Goal: Entertainment & Leisure: Browse casually

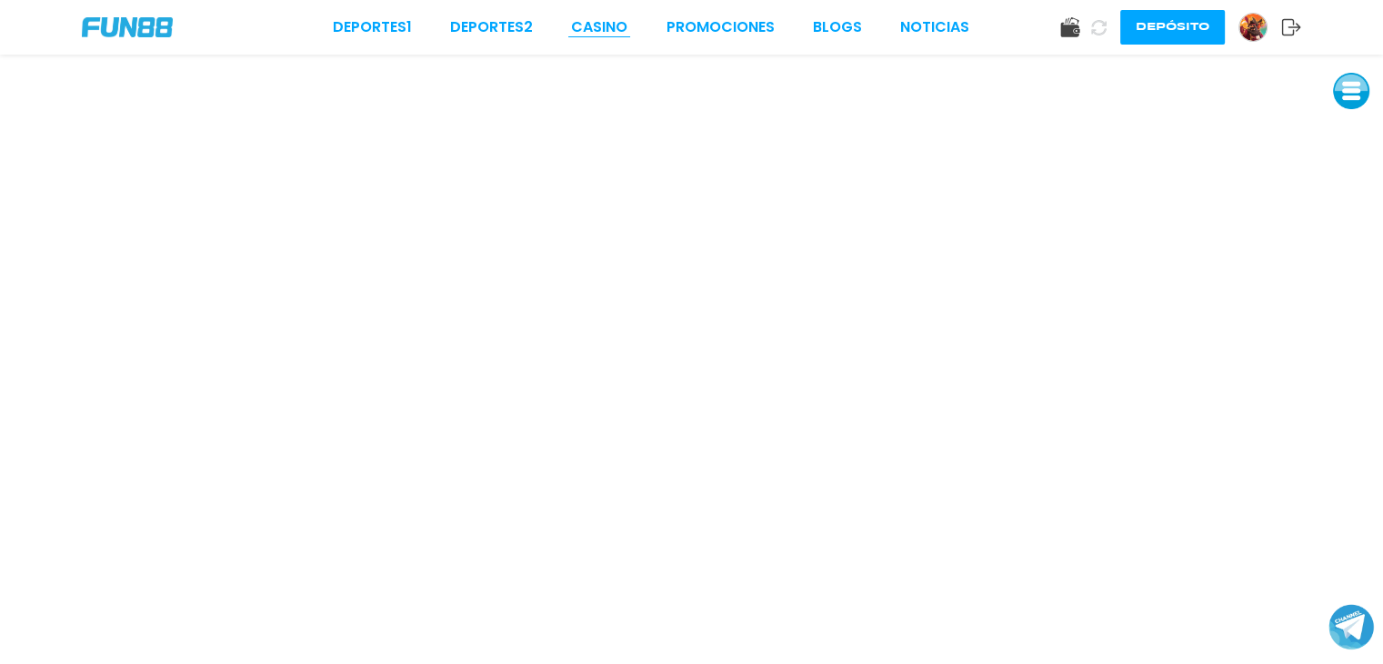
click at [603, 29] on link "CASINO" at bounding box center [599, 27] width 56 height 22
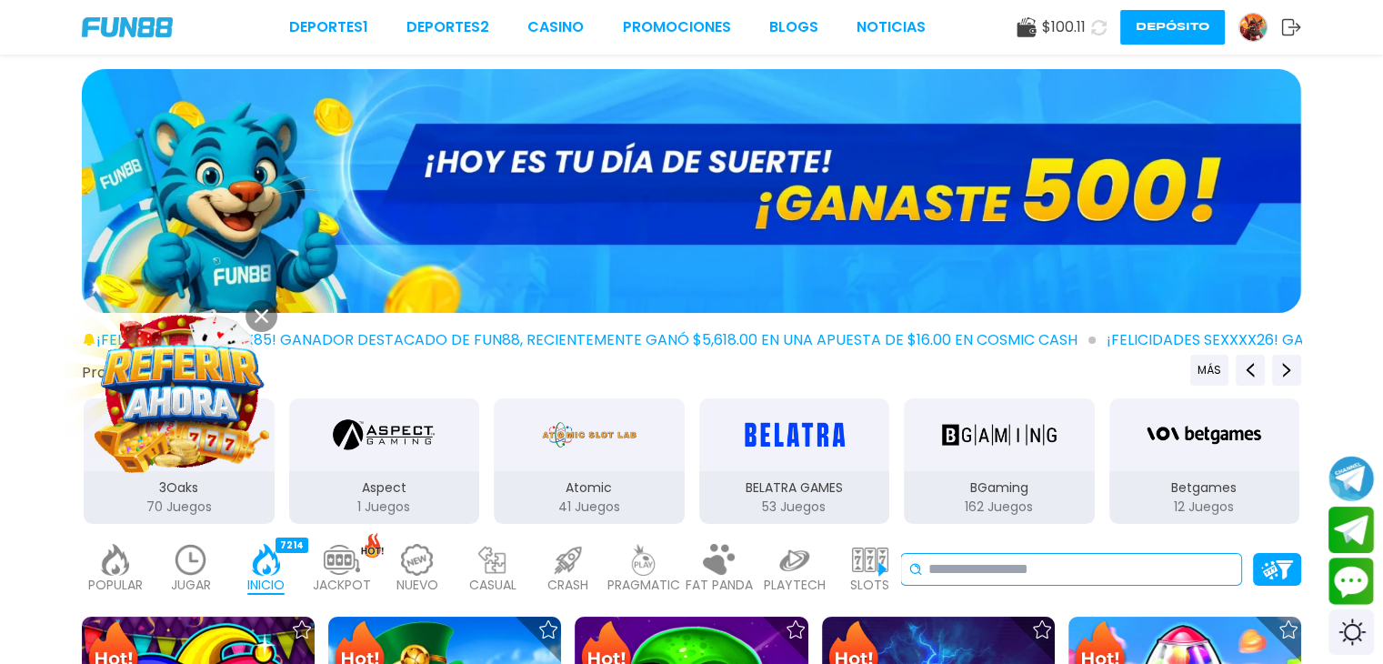
click at [950, 568] on input at bounding box center [1080, 569] width 305 height 22
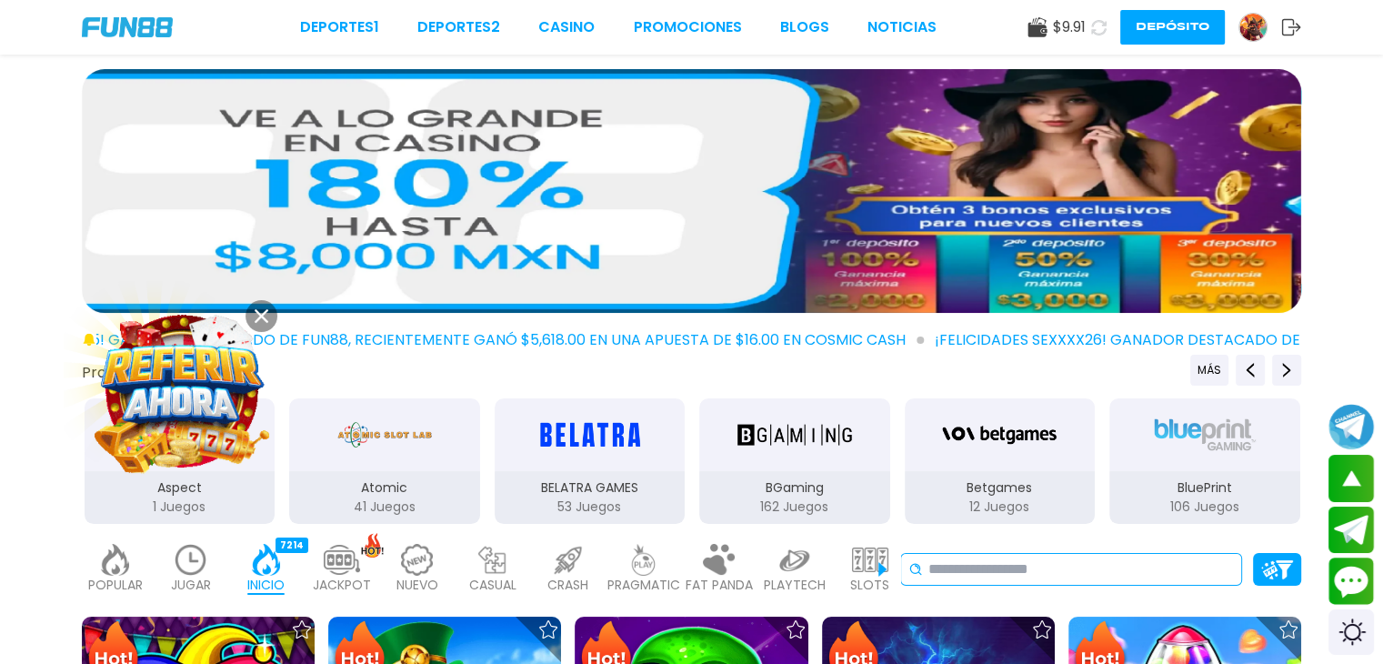
scroll to position [579, 0]
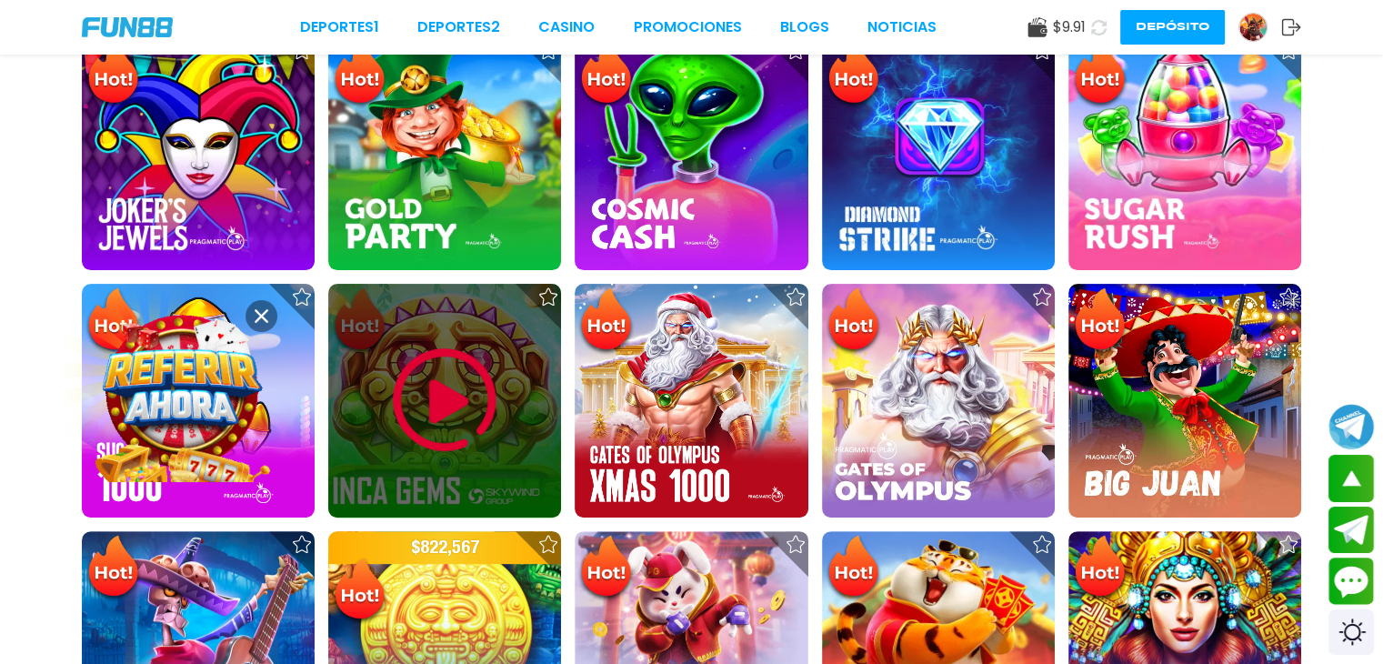
click at [471, 414] on img at bounding box center [444, 399] width 109 height 109
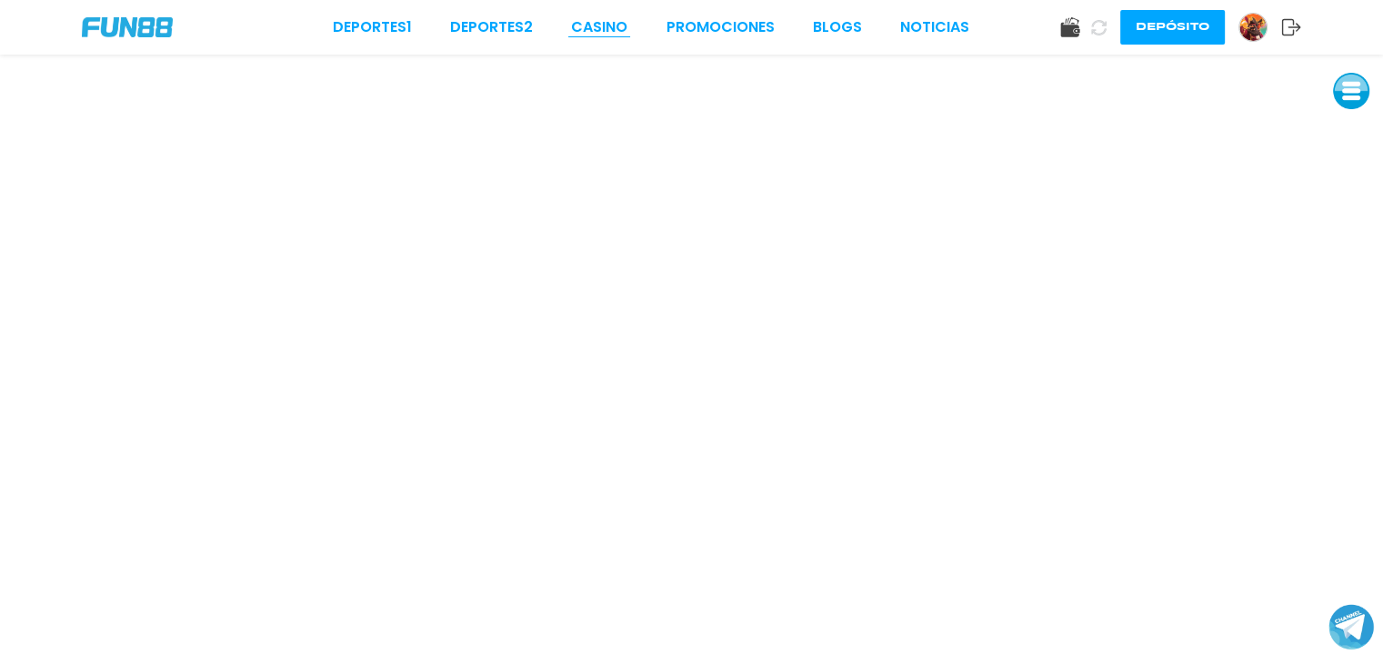
click at [596, 31] on link "CASINO" at bounding box center [599, 27] width 56 height 22
